Goal: Task Accomplishment & Management: Complete application form

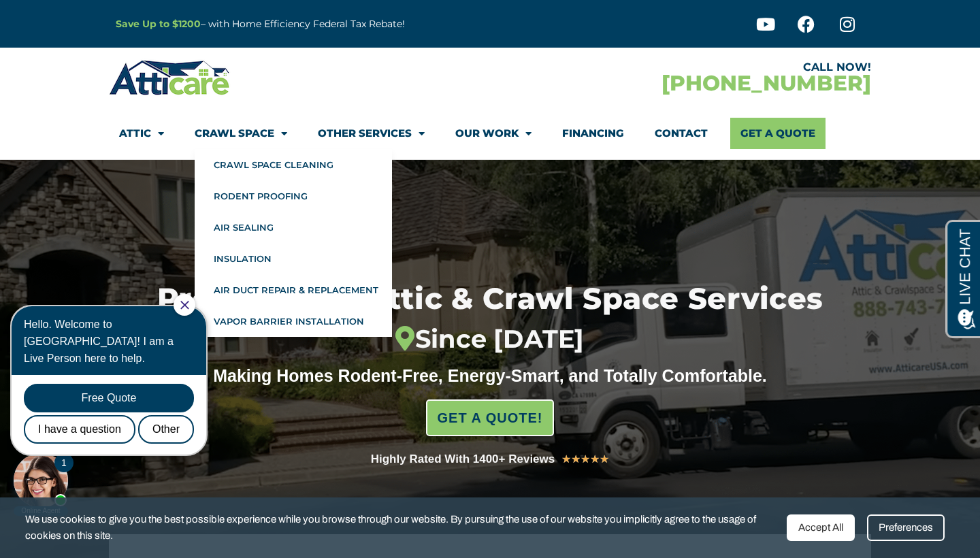
click at [189, 306] on icon "Close Chat" at bounding box center [184, 305] width 8 height 8
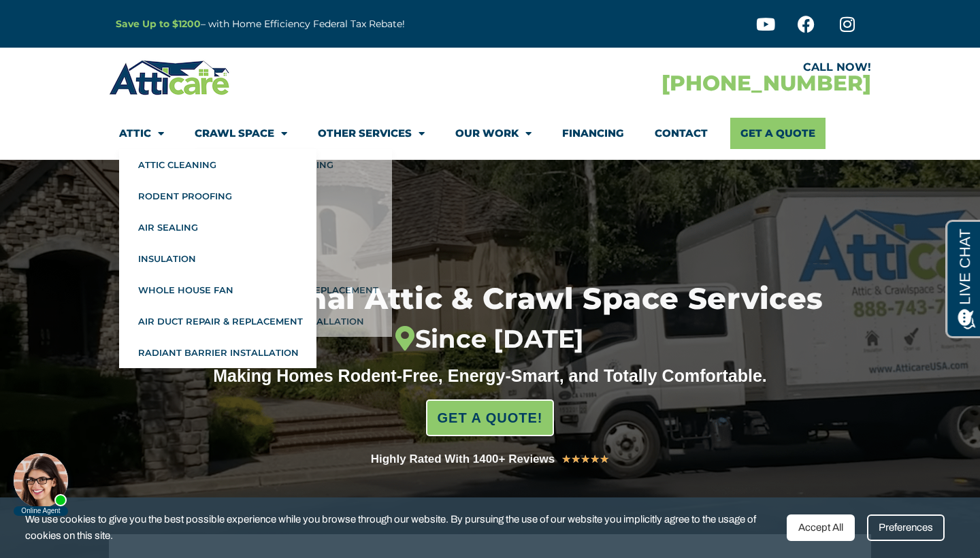
click at [152, 131] on span "Menu" at bounding box center [157, 134] width 13 height 24
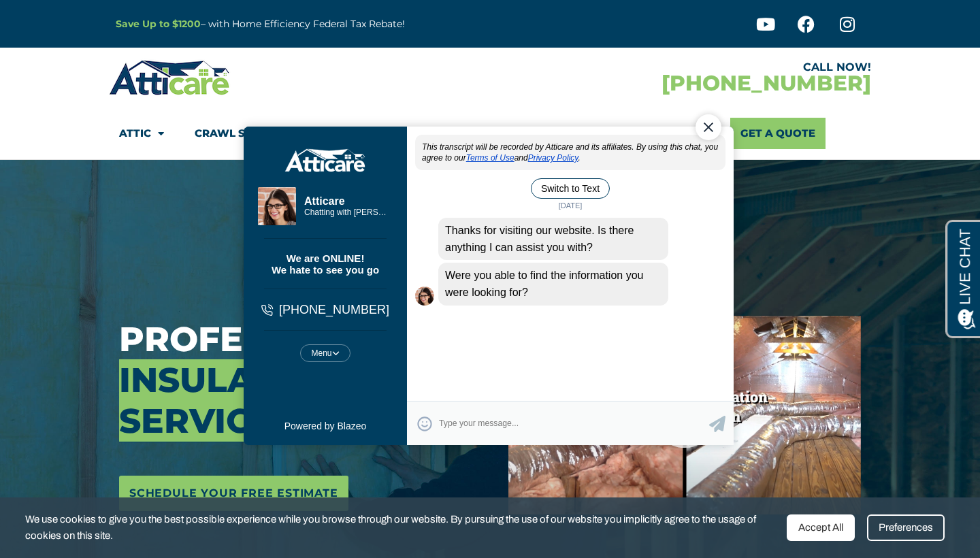
click at [706, 129] on div "Close Chat" at bounding box center [709, 127] width 26 height 26
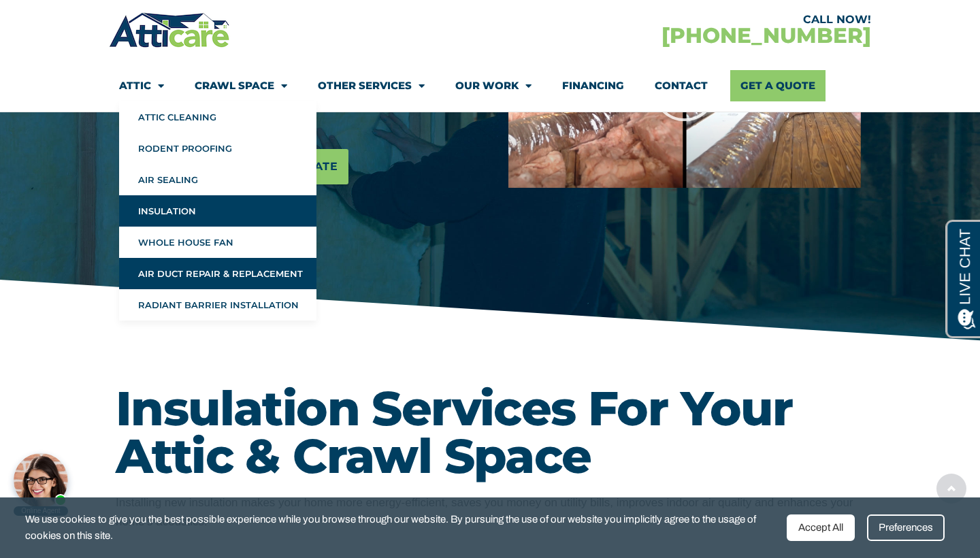
scroll to position [380, 0]
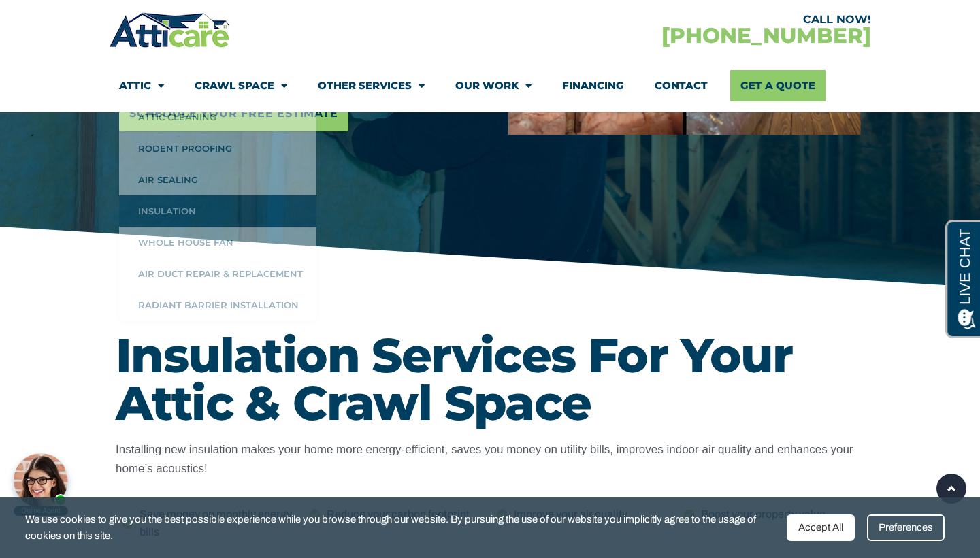
click at [441, 340] on h1 "Insulation Services For Your Attic & Crawl Space" at bounding box center [490, 379] width 749 height 95
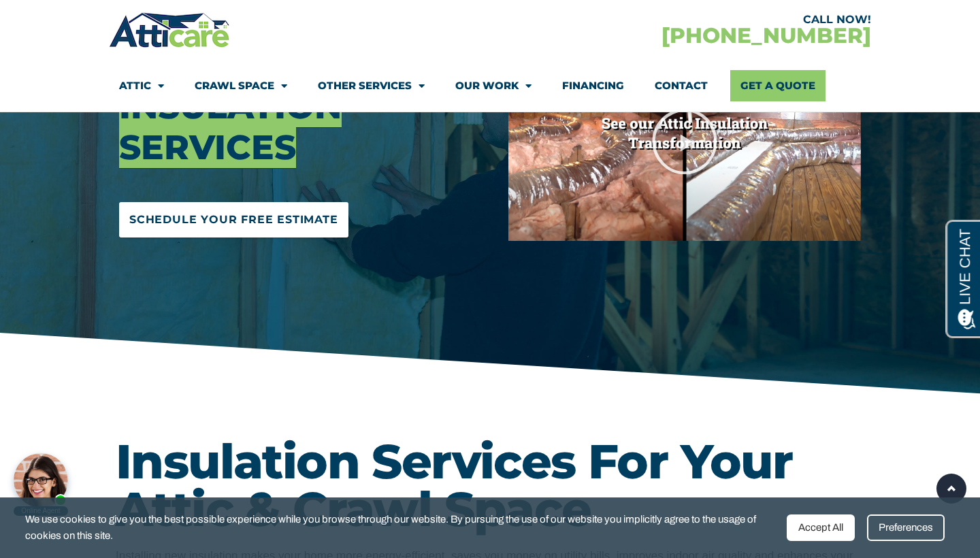
click at [281, 221] on span "Schedule Your Free Estimate" at bounding box center [233, 220] width 209 height 22
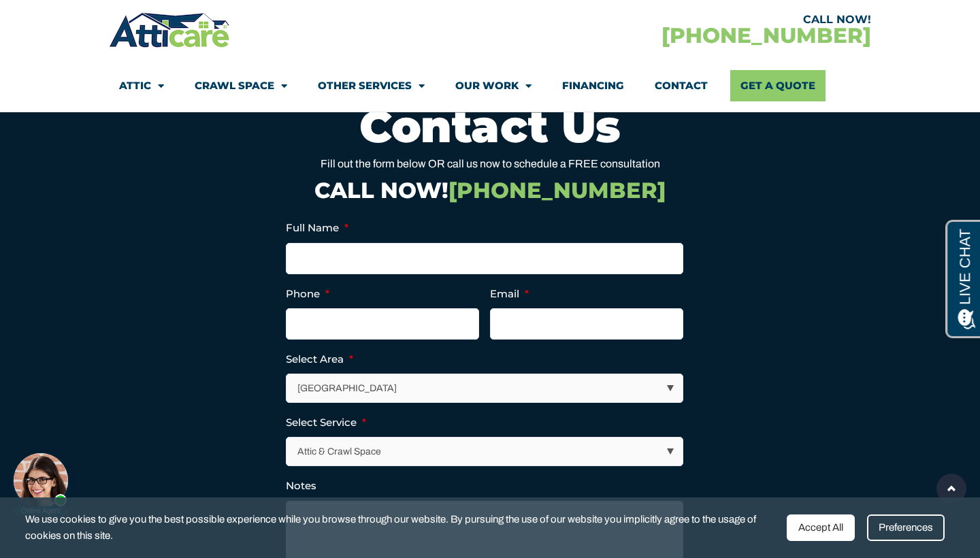
scroll to position [4118, 0]
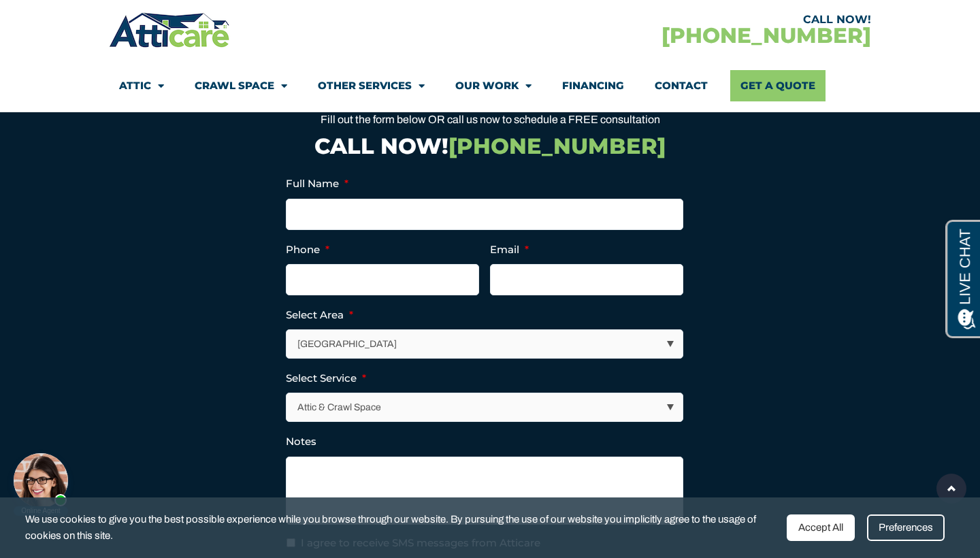
select select "[GEOGRAPHIC_DATA]"
type input "(470) 334-5410"
type input "prateekvishal26@gmail.com"
click at [490, 199] on input "Full Name *" at bounding box center [485, 214] width 398 height 31
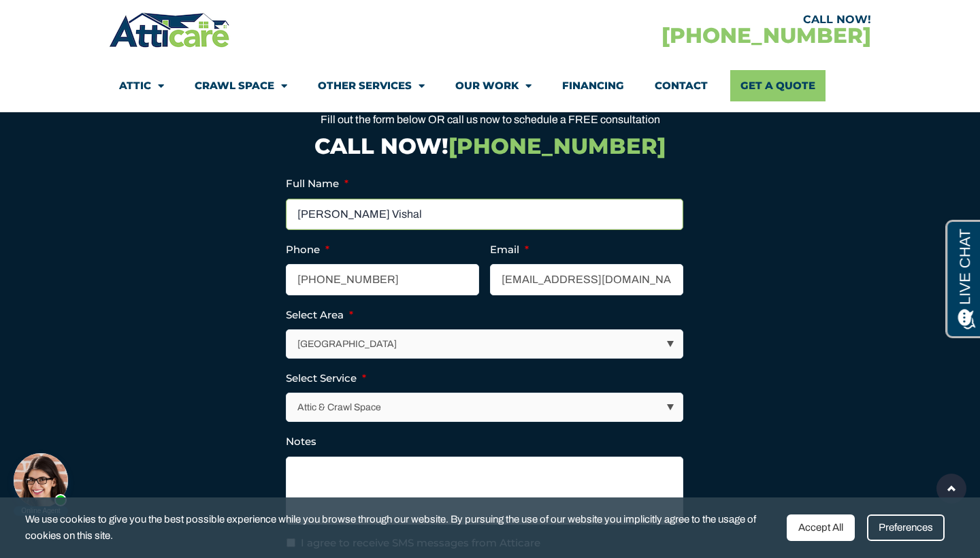
scroll to position [4312, 0]
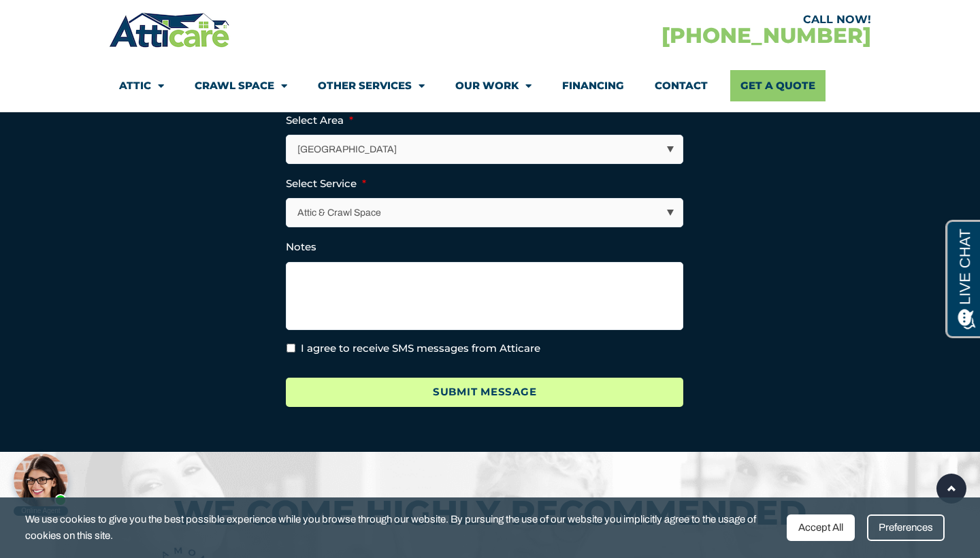
type input "Prateek Vishal"
click at [431, 378] on input "Submit Message" at bounding box center [485, 392] width 398 height 29
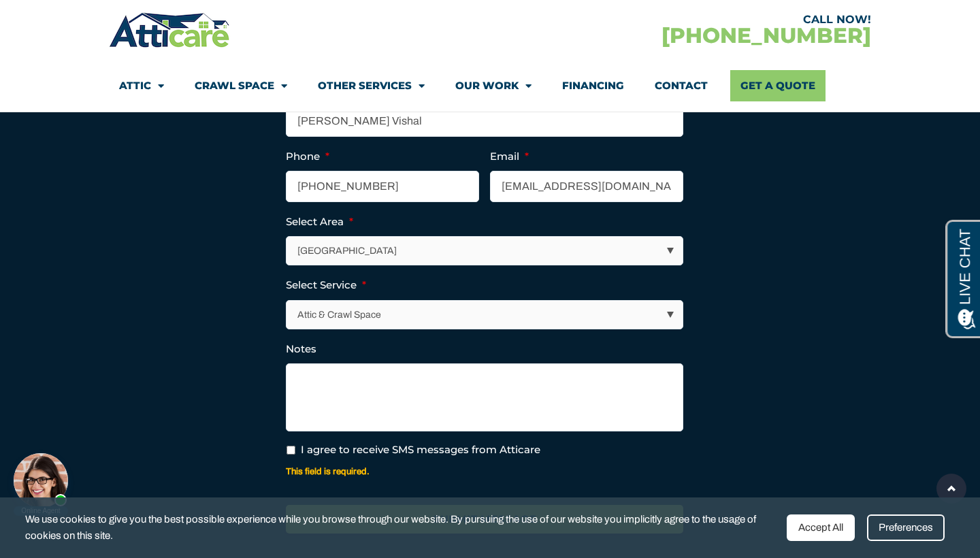
scroll to position [4284, 0]
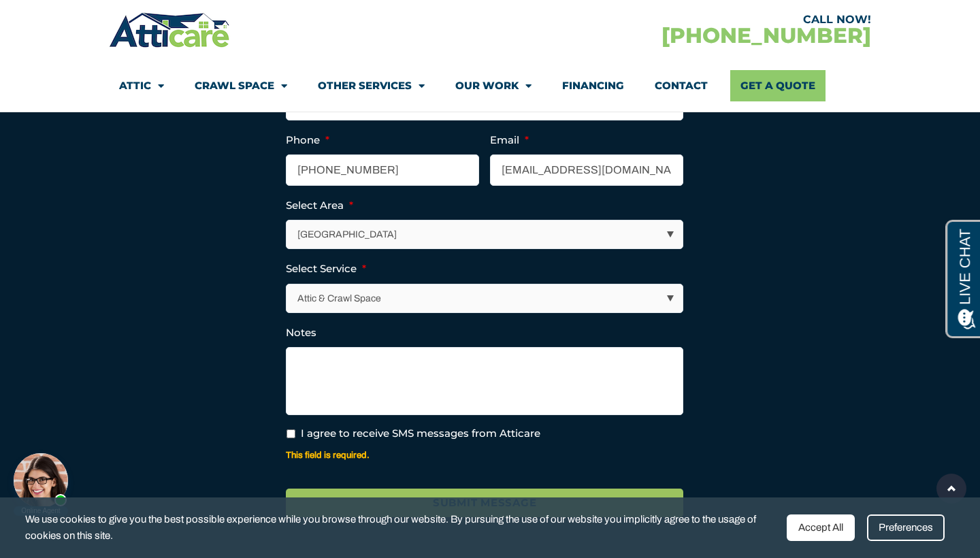
click at [294, 430] on input "I agree to receive SMS messages from Atticare" at bounding box center [291, 434] width 9 height 9
checkbox input "true"
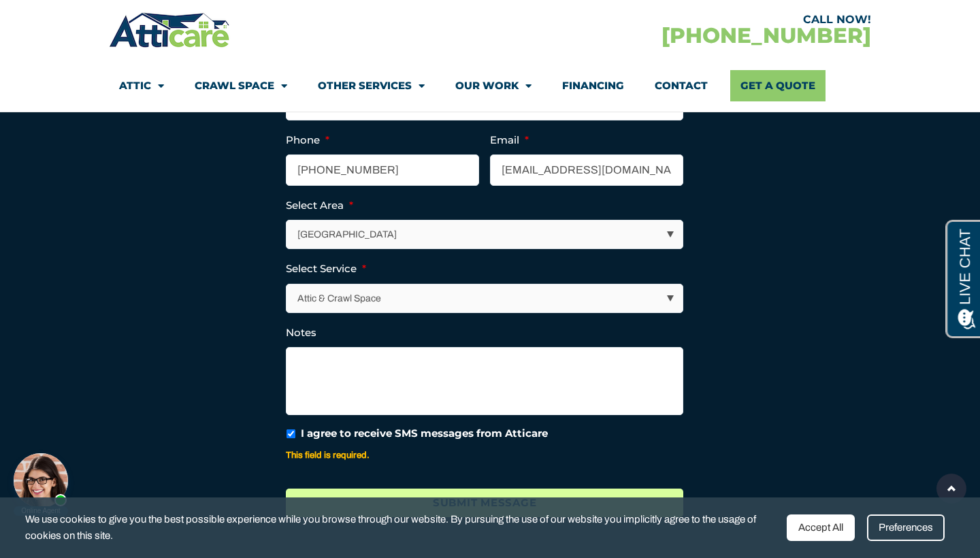
click at [428, 489] on input "Submit Message" at bounding box center [485, 503] width 398 height 29
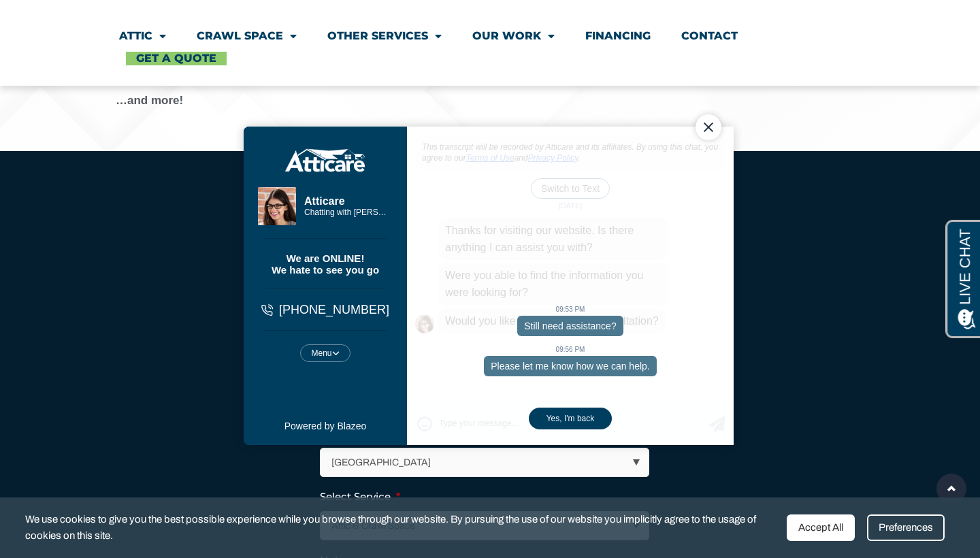
click at [705, 133] on div "Close Chat" at bounding box center [709, 127] width 26 height 26
